Goal: Navigation & Orientation: Find specific page/section

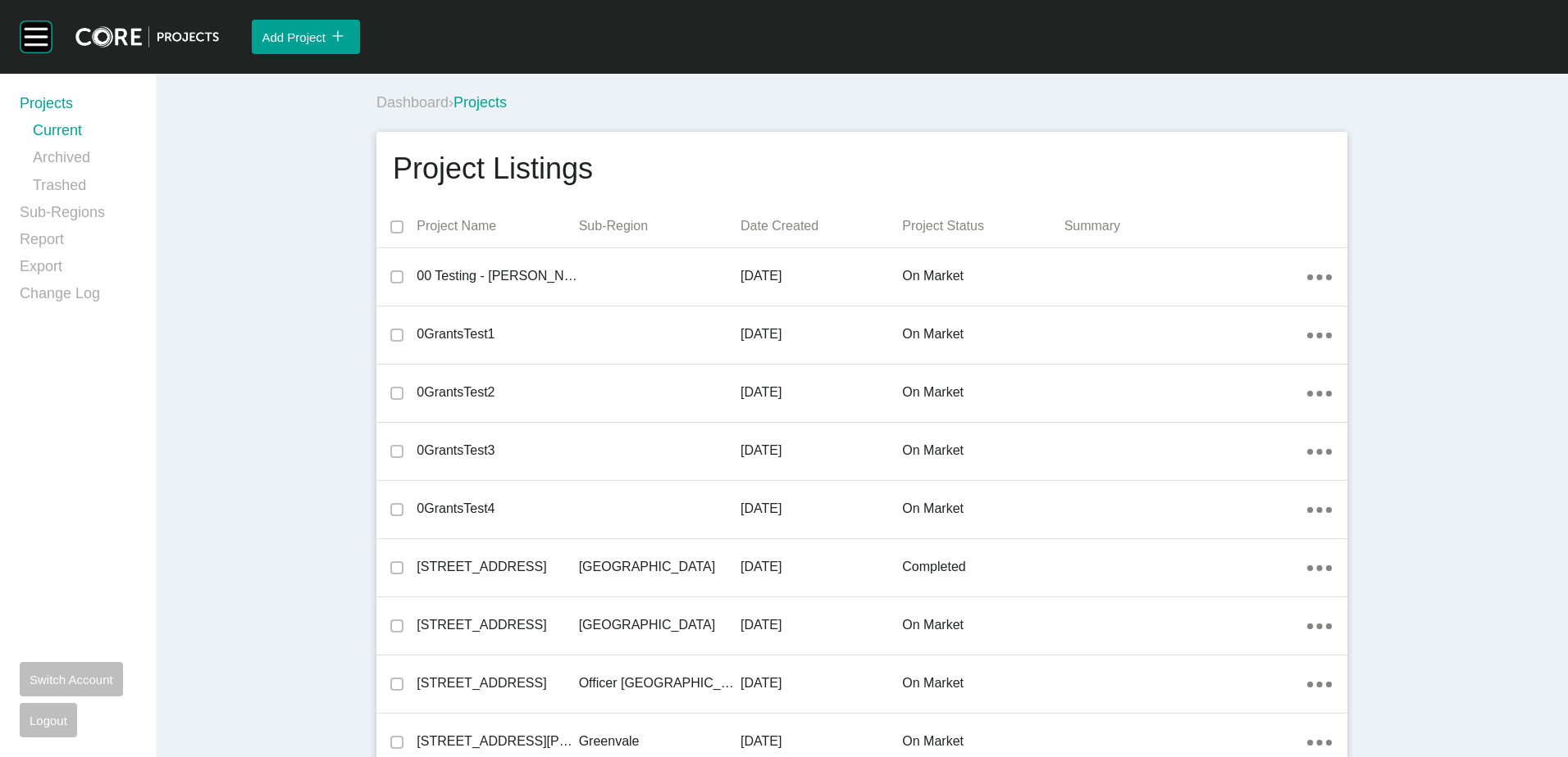
click at [1083, 114] on div "Dashboard › Projects" at bounding box center [864, 102] width 978 height 45
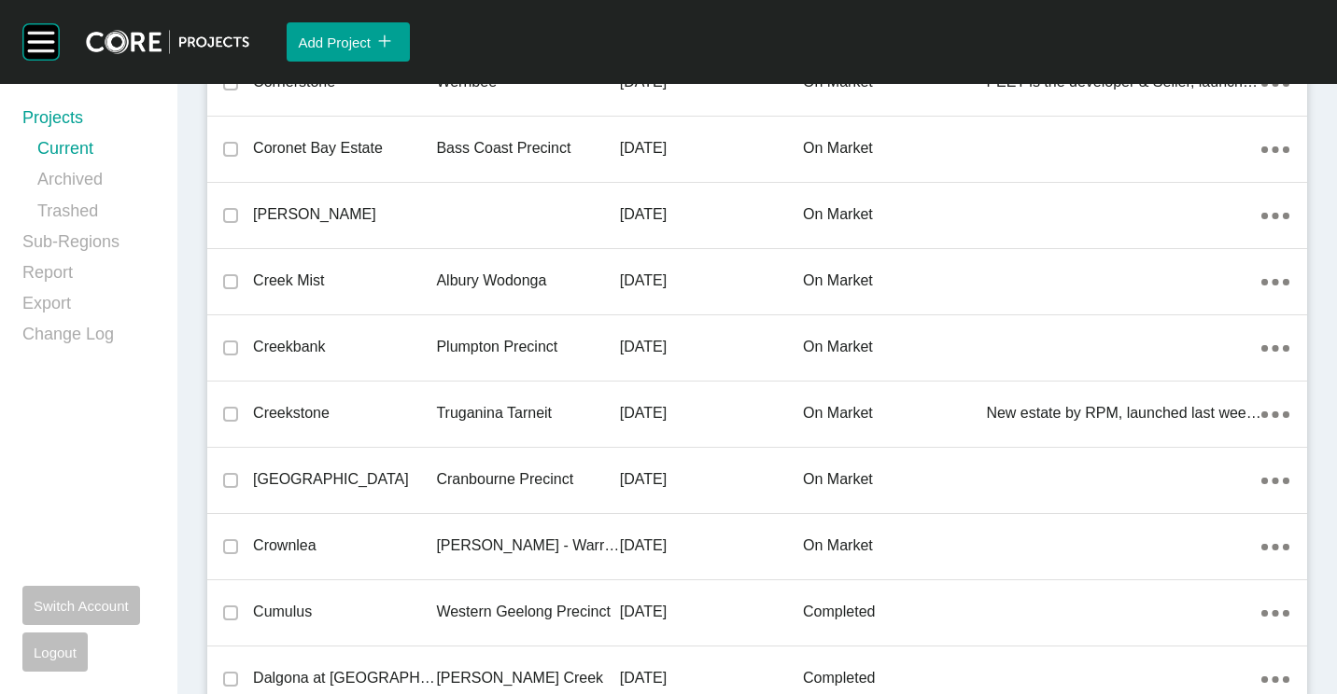
scroll to position [14216, 0]
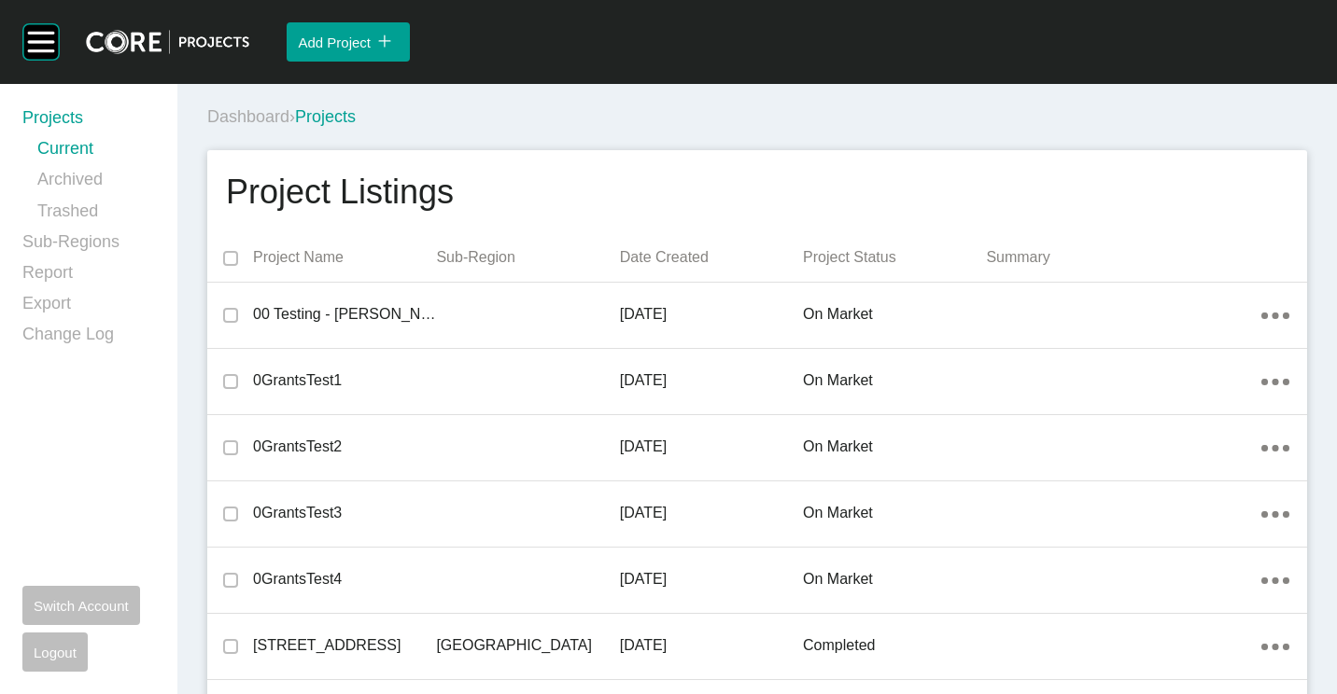
scroll to position [3878, 0]
